Goal: Task Accomplishment & Management: Use online tool/utility

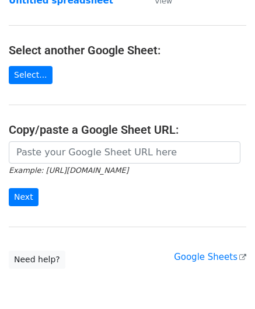
scroll to position [117, 0]
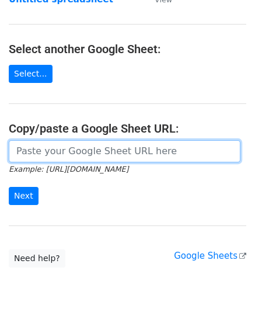
drag, startPoint x: 51, startPoint y: 149, endPoint x: 73, endPoint y: 137, distance: 25.6
click at [51, 149] on input "url" at bounding box center [125, 151] width 232 height 22
paste input "[URL][DOMAIN_NAME]"
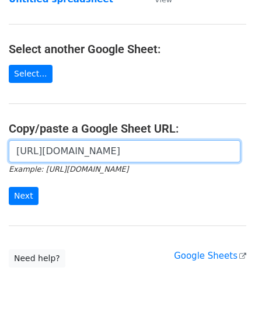
scroll to position [0, 262]
type input "[URL][DOMAIN_NAME]"
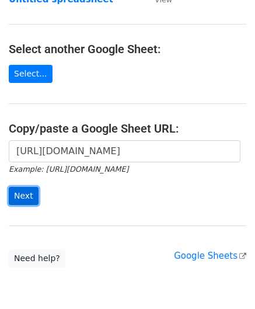
click at [26, 193] on input "Next" at bounding box center [24, 196] width 30 height 18
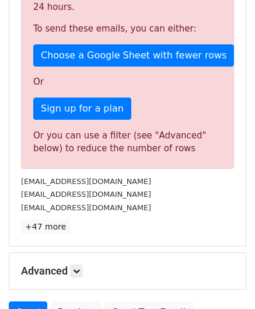
scroll to position [394, 0]
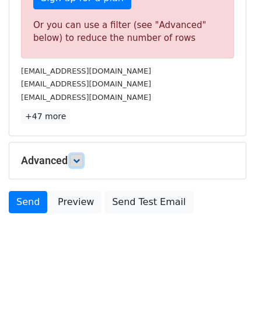
click at [77, 154] on link at bounding box center [76, 160] width 13 height 13
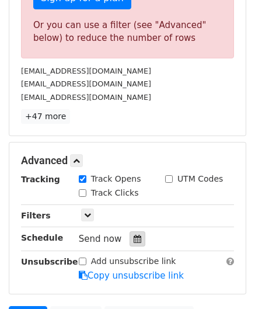
click at [134, 234] on icon at bounding box center [138, 238] width 8 height 8
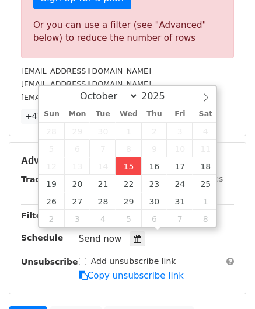
type input "[DATE] 12:00"
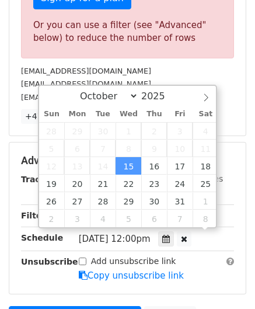
scroll to position [0, 0]
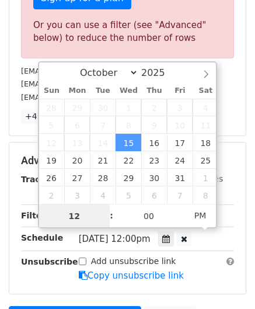
paste input "6"
type input "6"
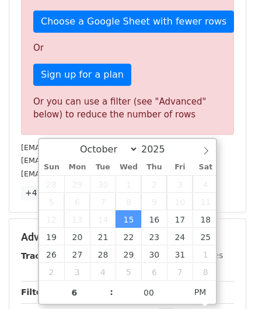
type input "[DATE] 18:00"
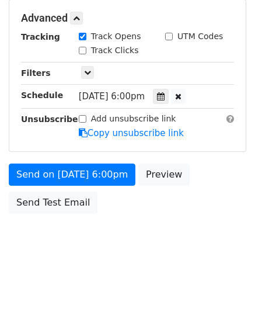
scroll to position [535, 0]
